Goal: Task Accomplishment & Management: Manage account settings

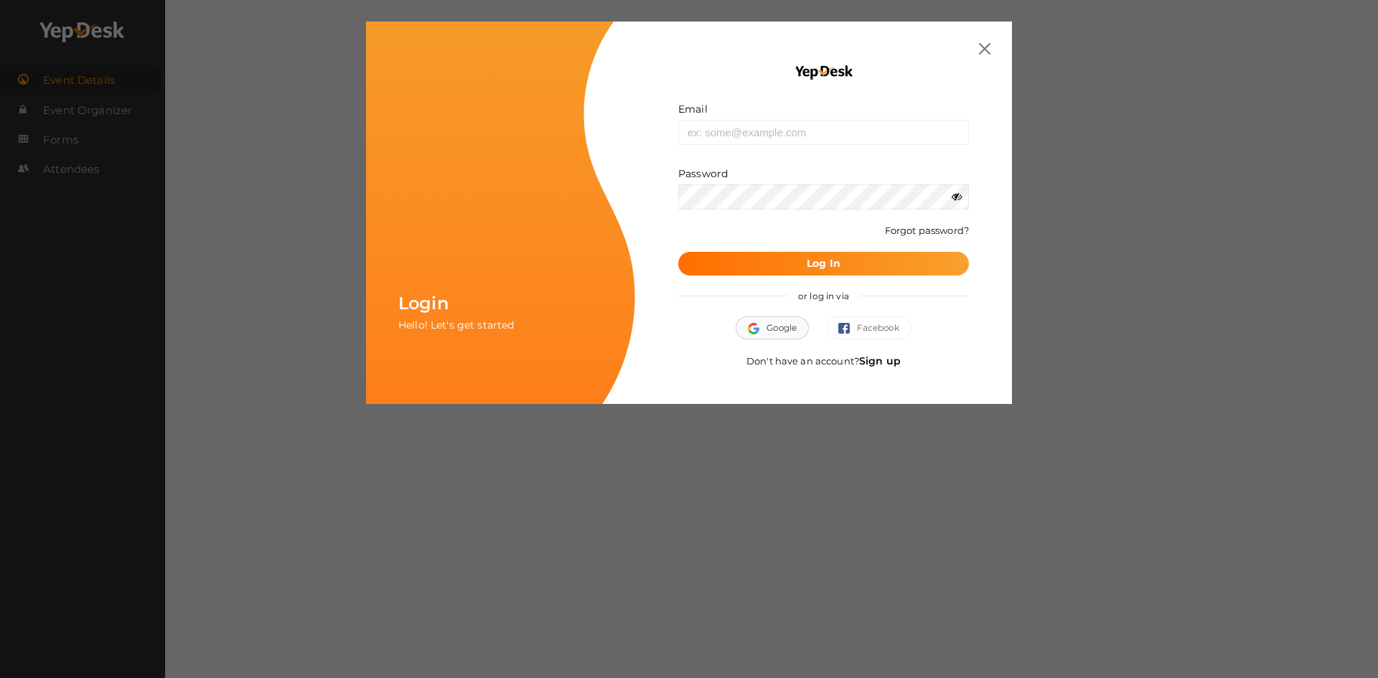
click at [766, 325] on button "Google" at bounding box center [772, 327] width 73 height 23
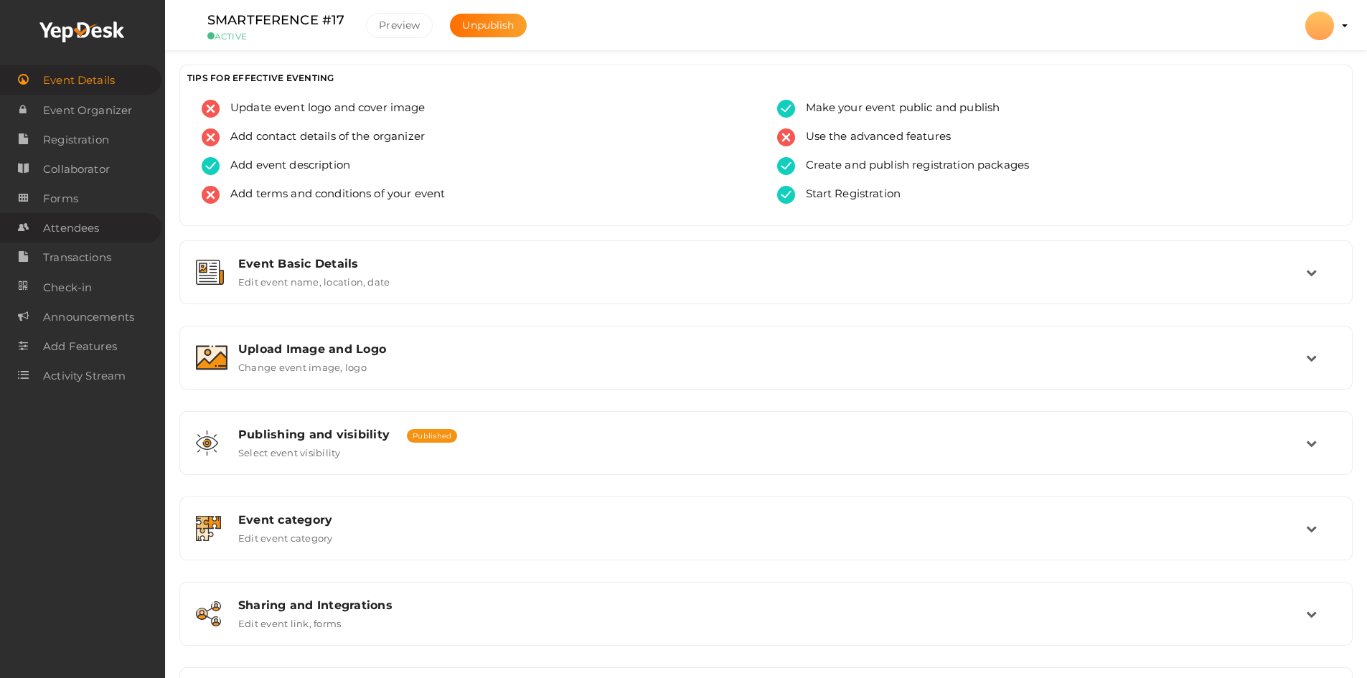
click at [72, 235] on span "Attendees" at bounding box center [71, 228] width 56 height 29
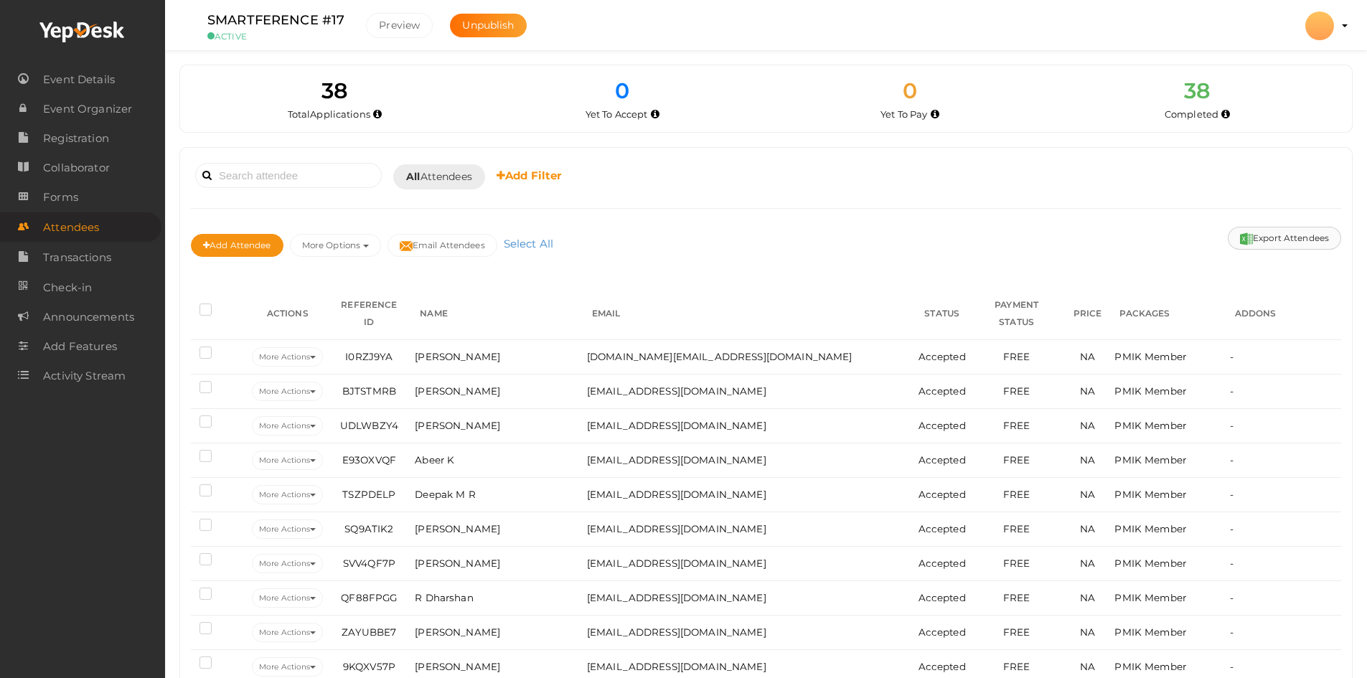
click at [1274, 239] on button "Export Attendees" at bounding box center [1284, 238] width 113 height 23
